Goal: Download file/media

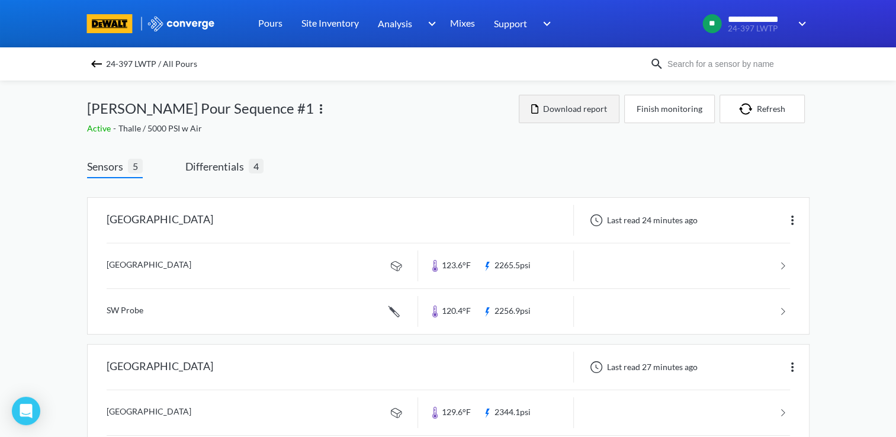
click at [585, 115] on button "Download report" at bounding box center [569, 109] width 101 height 28
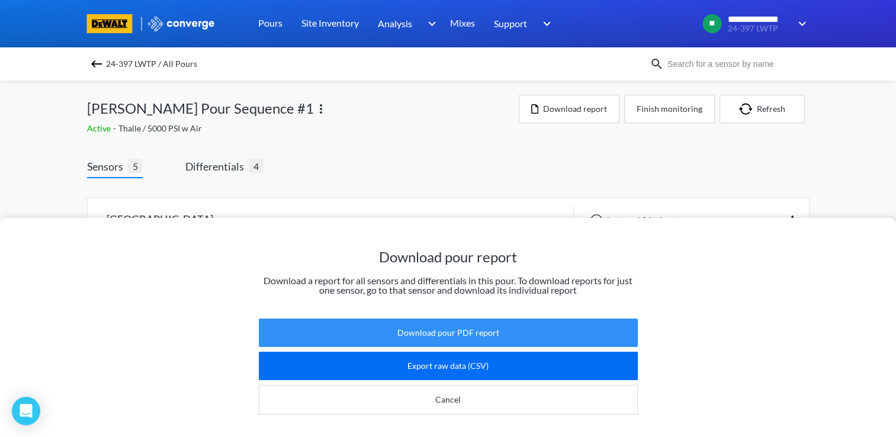
click at [488, 326] on button "Download pour PDF report" at bounding box center [448, 333] width 379 height 28
click at [483, 319] on button "Download pour PDF report" at bounding box center [448, 333] width 379 height 28
click at [494, 326] on button "Download pour PDF report" at bounding box center [448, 333] width 379 height 28
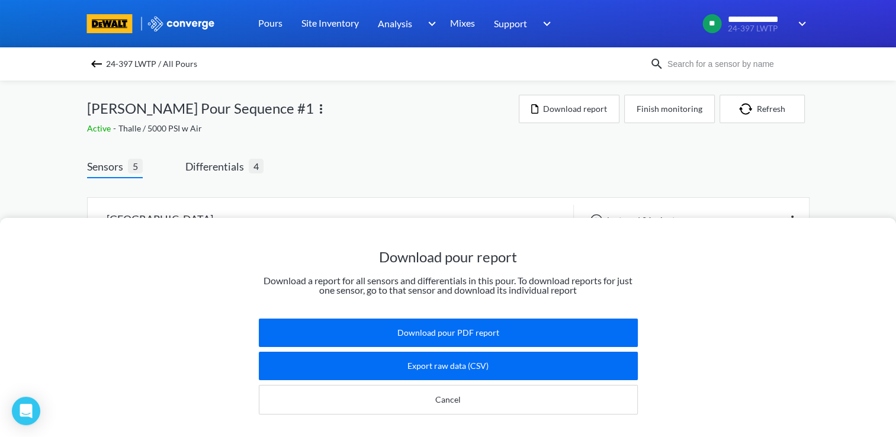
drag, startPoint x: 786, startPoint y: 0, endPoint x: 575, endPoint y: 166, distance: 267.9
click at [575, 166] on div "Download pour report Download a report for all sensors and differentials in thi…" at bounding box center [448, 218] width 896 height 437
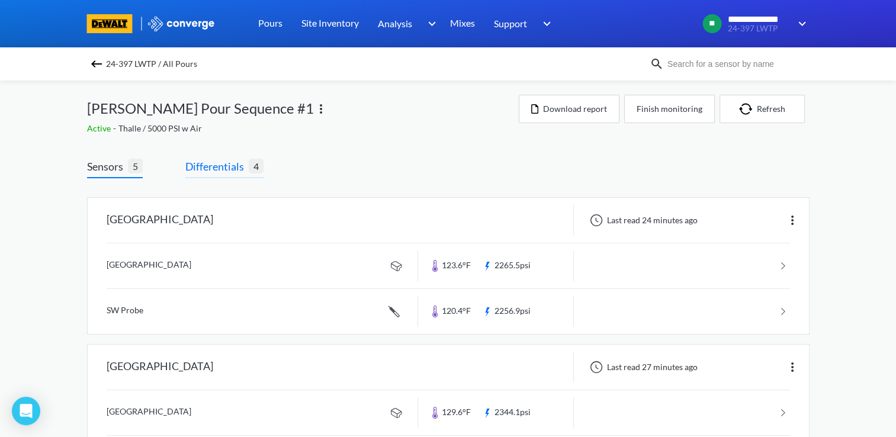
click at [216, 171] on span "Differentials" at bounding box center [216, 166] width 63 height 17
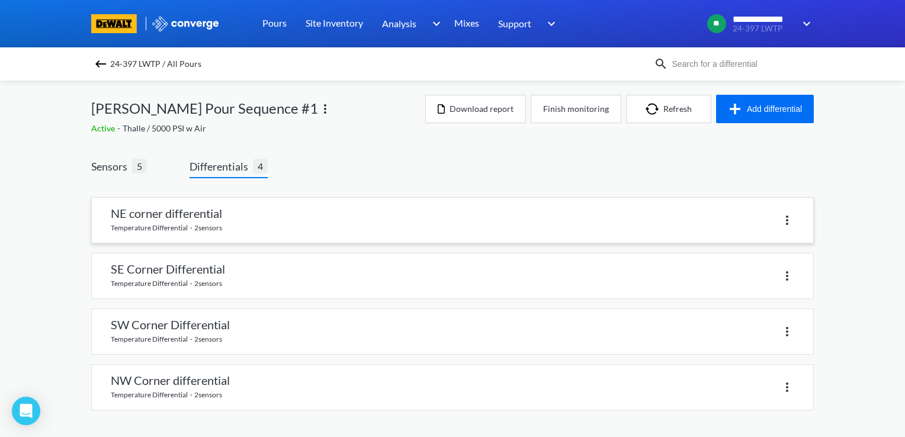
click at [196, 219] on link at bounding box center [453, 220] width 722 height 45
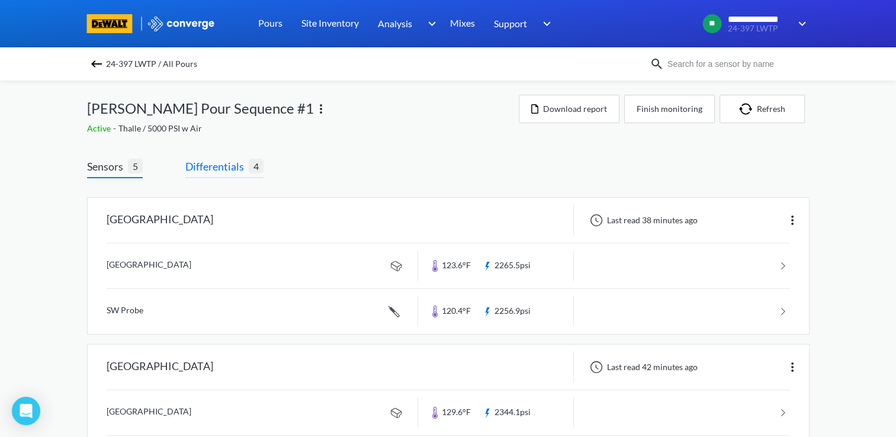
click at [225, 162] on span "Differentials" at bounding box center [216, 166] width 63 height 17
